Goal: Information Seeking & Learning: Learn about a topic

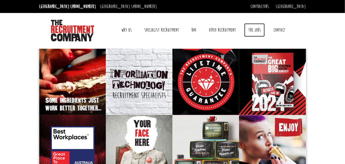
click at [257, 28] on link "The Jobs" at bounding box center [254, 30] width 21 height 14
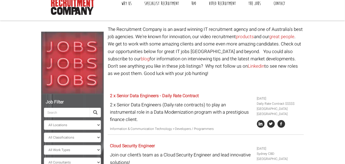
scroll to position [27, 0]
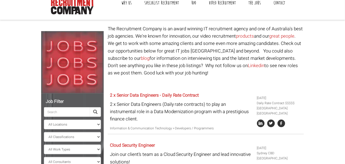
click at [60, 111] on input "search" at bounding box center [67, 112] width 46 height 10
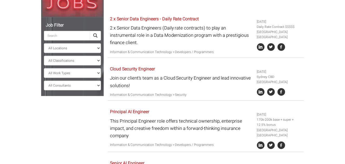
scroll to position [108, 0]
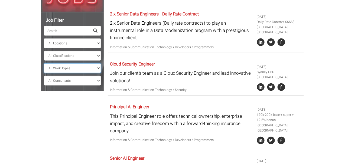
click at [78, 67] on select "All Work Types Full Time Part Time Casual Contract / Temp" at bounding box center [72, 68] width 57 height 10
click at [71, 81] on select "All Consultants Adam - Infrastructure, Cloud & DevOps, Contract Amanda - Infras…" at bounding box center [72, 81] width 57 height 10
click at [81, 55] on select "All Classifications Banking & Financial Services Information & Communication Te…" at bounding box center [72, 56] width 57 height 10
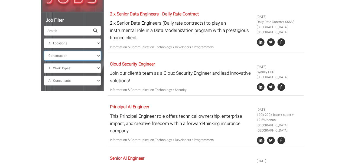
click at [44, 51] on select "All Classifications Banking & Financial Services Information & Communication Te…" at bounding box center [72, 56] width 57 height 10
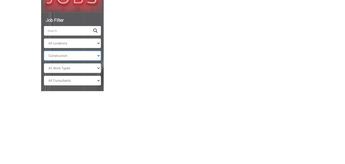
scroll to position [75, 0]
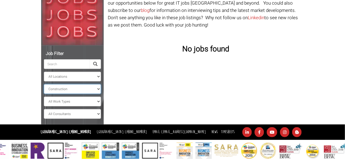
click at [92, 86] on select "All Classifications Banking & Financial Services Information & Communication Te…" at bounding box center [72, 89] width 57 height 10
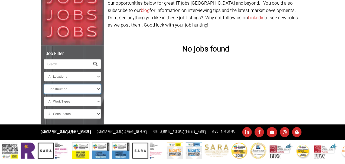
select select "Design & Architecture"
click at [44, 84] on select "All Classifications Banking & Financial Services Information & Communication Te…" at bounding box center [72, 89] width 57 height 10
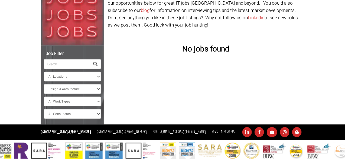
click at [71, 65] on input "search" at bounding box center [67, 64] width 46 height 10
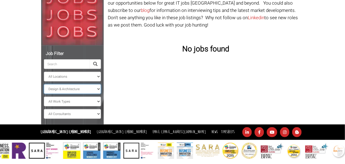
click at [93, 90] on select "All Classifications Banking & Financial Services Information & Communication Te…" at bounding box center [72, 89] width 57 height 10
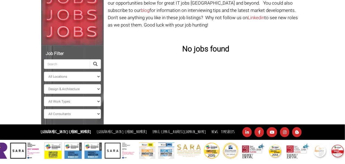
click at [28, 51] on body "Sydney: +61 2 8346 6700 Dublin: +353 1 697 2548 Contractors Timesheets Why Cont…" at bounding box center [172, 42] width 345 height 234
